Goal: Obtain resource: Obtain resource

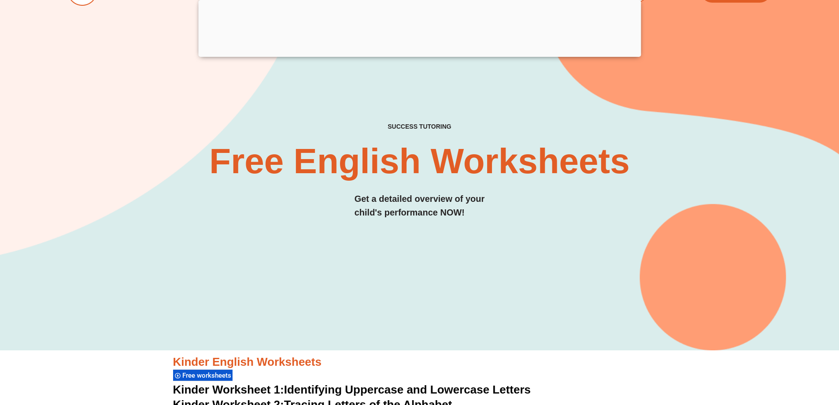
scroll to position [88, 0]
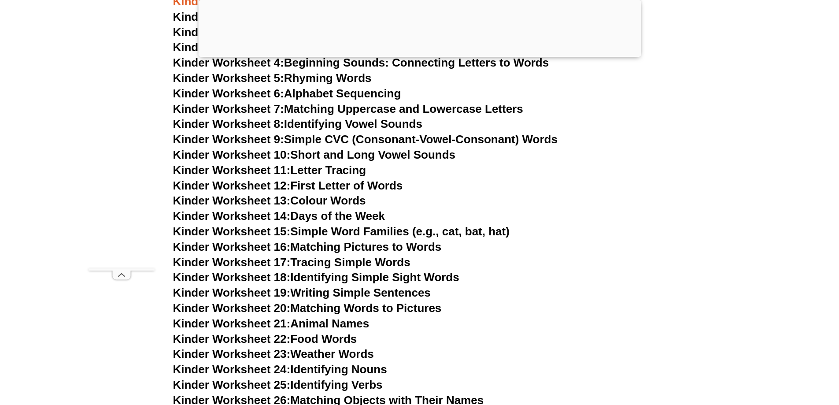
scroll to position [220, 0]
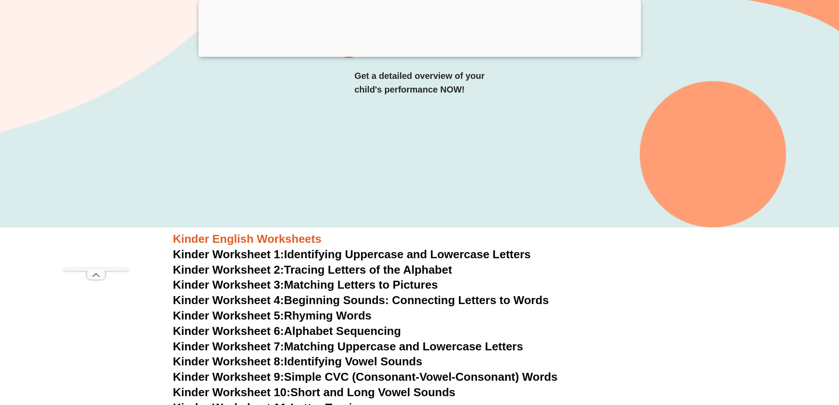
click at [352, 252] on link "Kinder Worksheet 1: Identifying Uppercase and Lowercase Letters" at bounding box center [352, 254] width 358 height 13
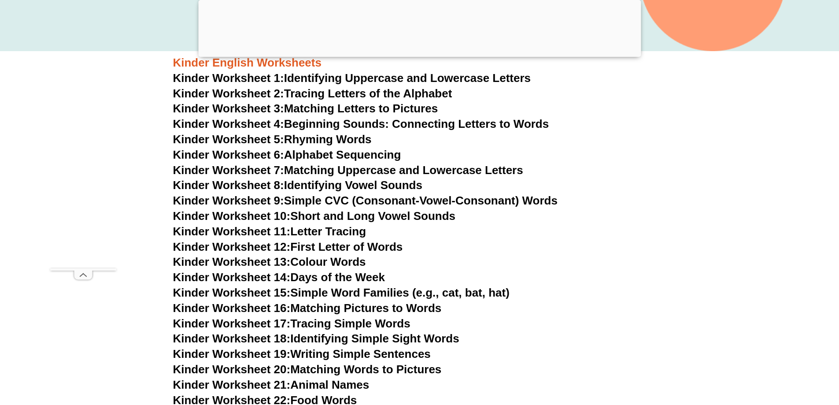
click at [403, 93] on link "Kinder Worksheet 2: Tracing Letters of the Alphabet" at bounding box center [312, 93] width 279 height 13
click at [338, 124] on link "Kinder Worksheet 4: Beginning Sounds: Connecting Letters to Words" at bounding box center [361, 123] width 376 height 13
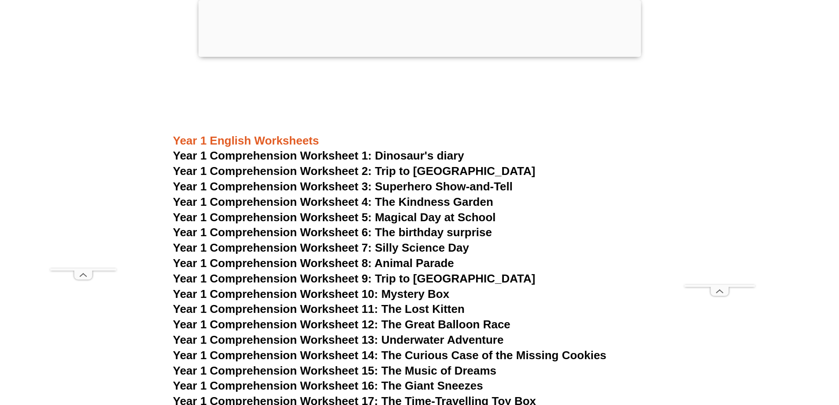
scroll to position [1101, 0]
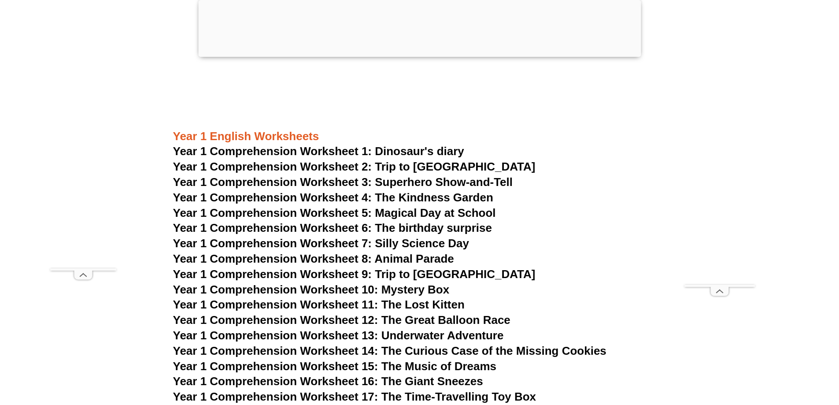
click at [373, 150] on span "Year 1 Comprehension Worksheet 1: Dinosaur's diary" at bounding box center [318, 151] width 291 height 13
click at [411, 167] on span "Year 1 Comprehension Worksheet 2: Trip to [GEOGRAPHIC_DATA]" at bounding box center [354, 166] width 363 height 13
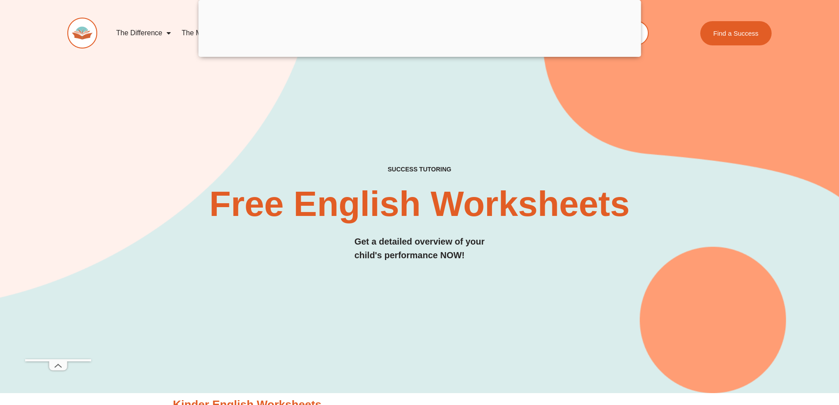
scroll to position [0, 0]
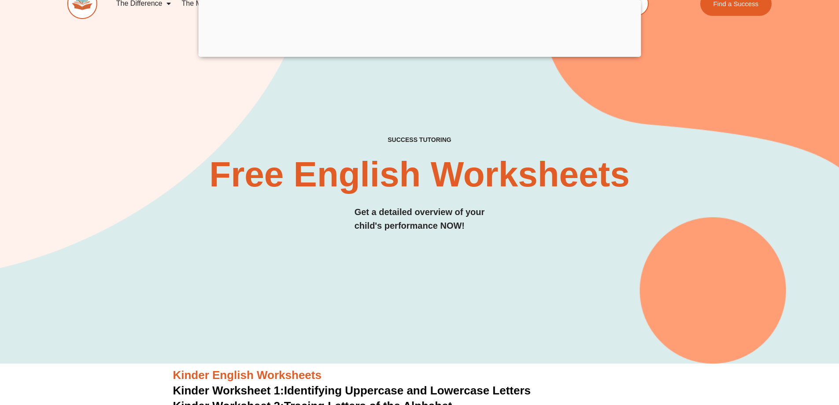
scroll to position [88, 0]
